Goal: Navigation & Orientation: Find specific page/section

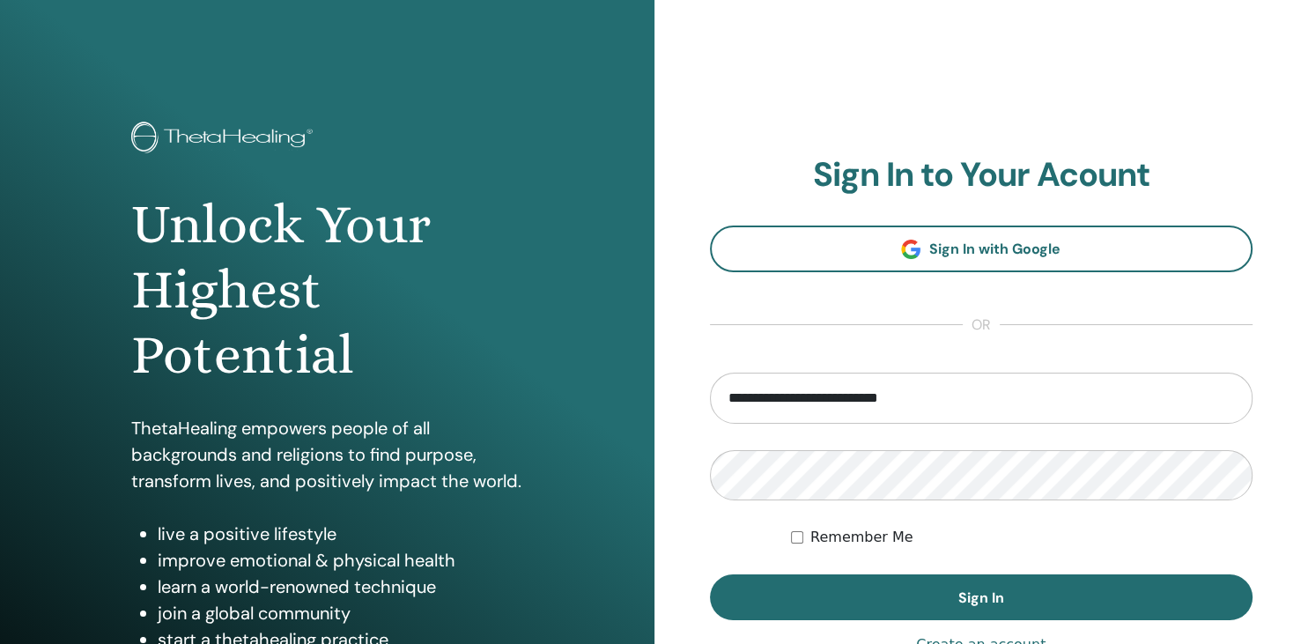
type input "**********"
click at [710, 574] on button "Sign In" at bounding box center [981, 597] width 543 height 46
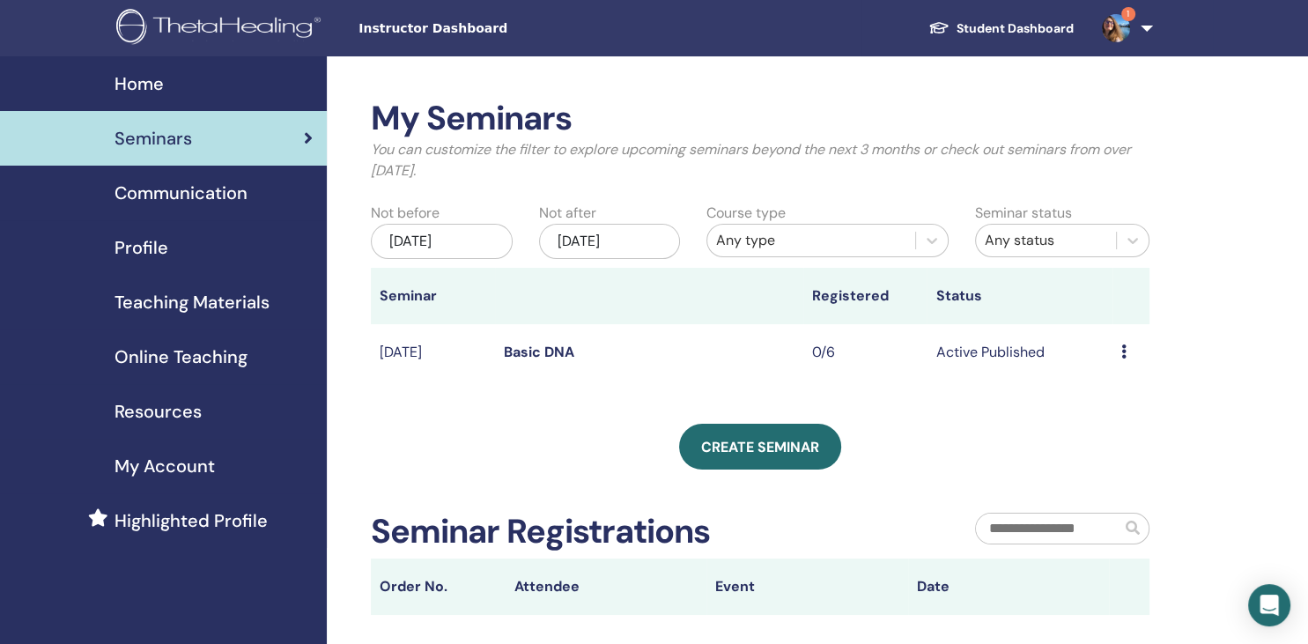
click at [1143, 31] on link "1" at bounding box center [1123, 28] width 72 height 56
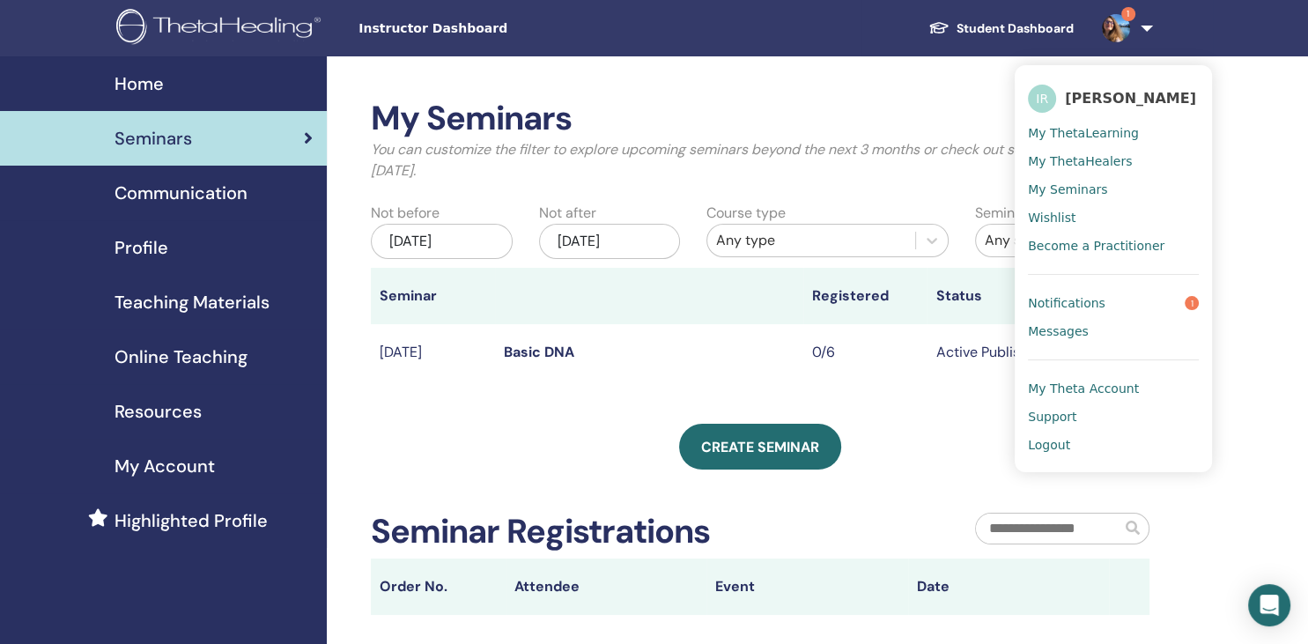
click at [1082, 310] on span "Notifications" at bounding box center [1066, 303] width 77 height 16
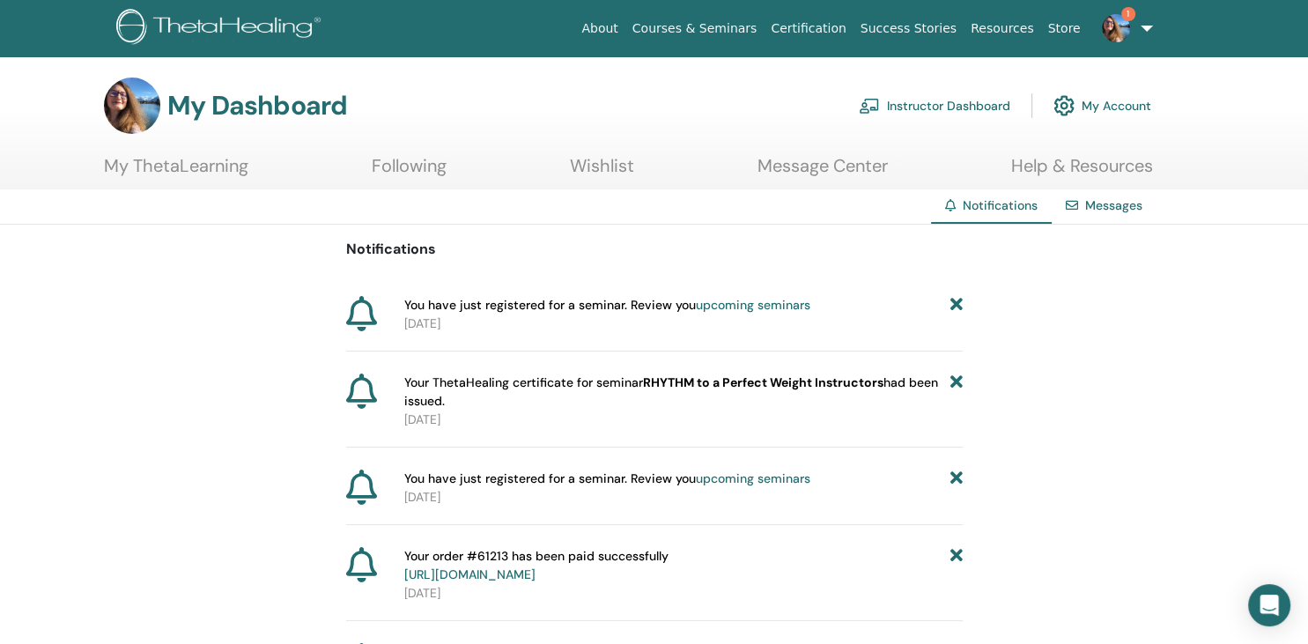
click at [711, 317] on p "[DATE]" at bounding box center [683, 323] width 558 height 18
click at [1147, 36] on link "1" at bounding box center [1123, 28] width 72 height 56
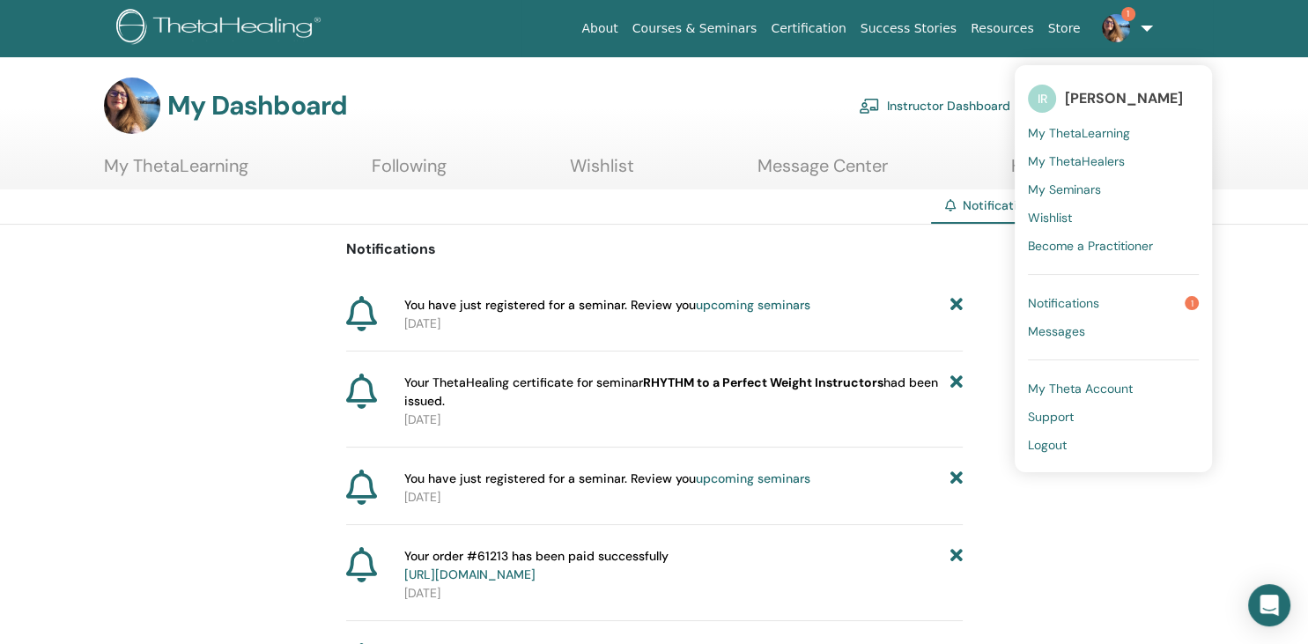
click at [1075, 305] on span "Notifications" at bounding box center [1063, 303] width 71 height 16
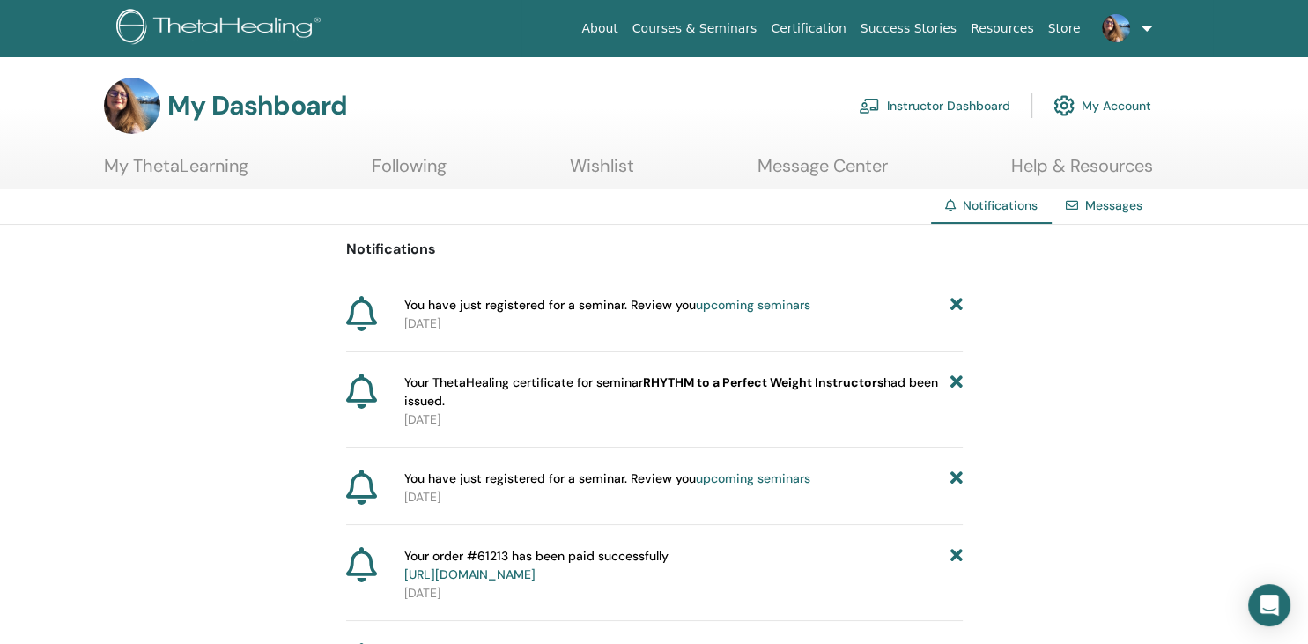
click at [930, 111] on link "Instructor Dashboard" at bounding box center [934, 105] width 151 height 39
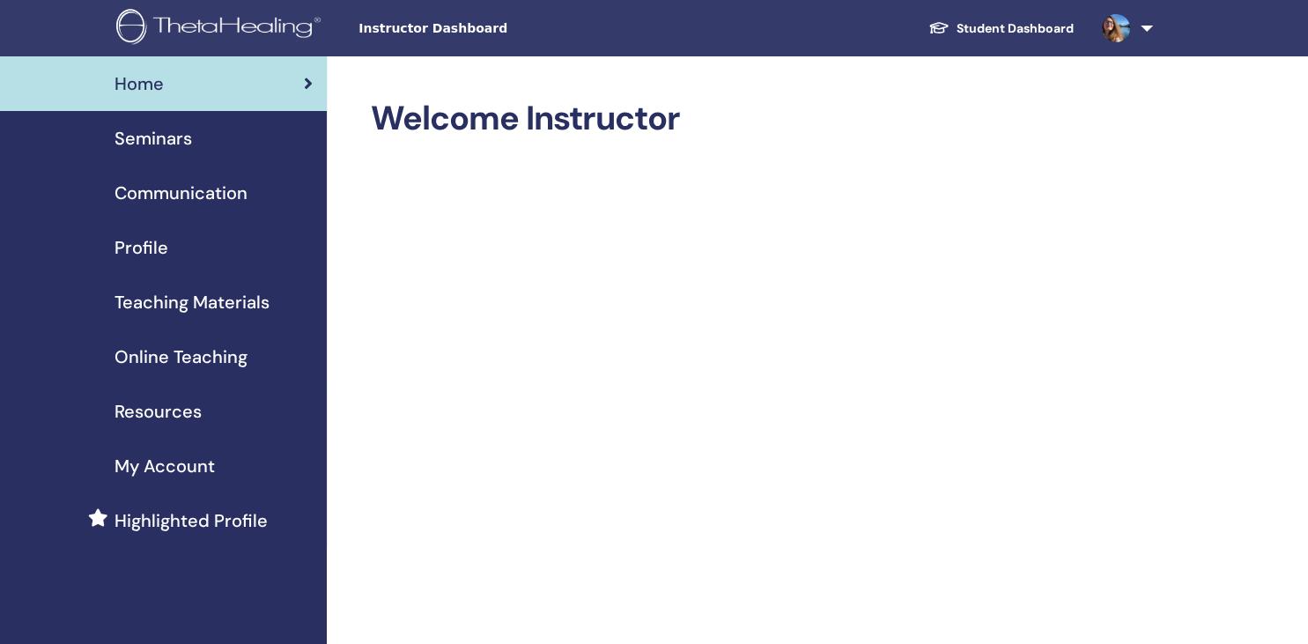
click at [166, 136] on span "Seminars" at bounding box center [152, 138] width 77 height 26
